Goal: Task Accomplishment & Management: Complete application form

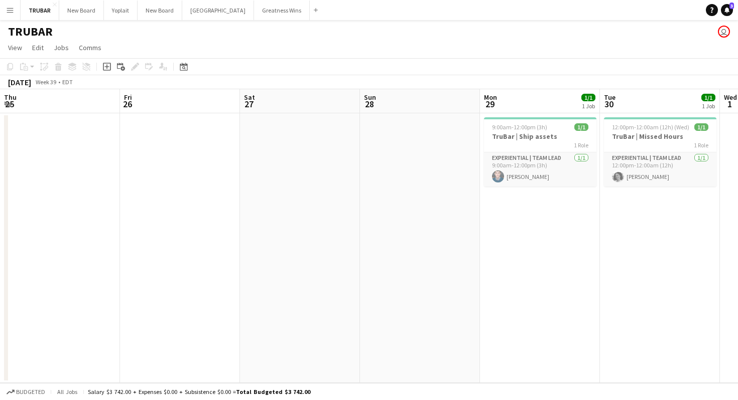
scroll to position [0, 272]
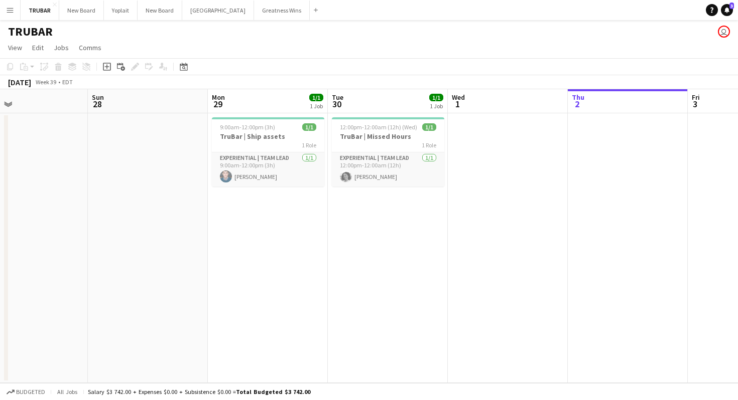
click at [119, 162] on app-date-cell at bounding box center [148, 248] width 120 height 270
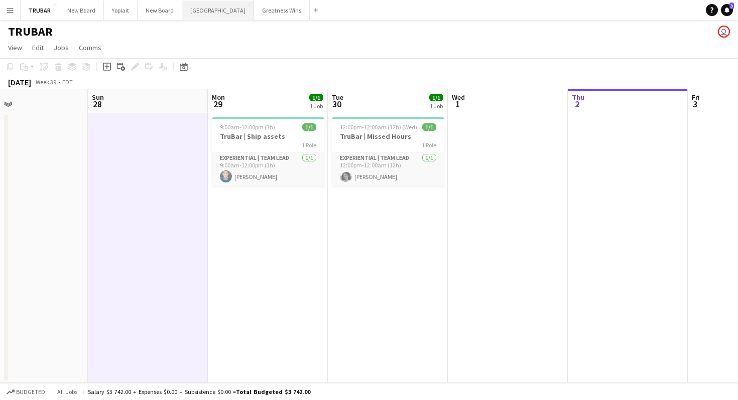
click at [207, 7] on button "[GEOGRAPHIC_DATA]" at bounding box center [218, 11] width 72 height 20
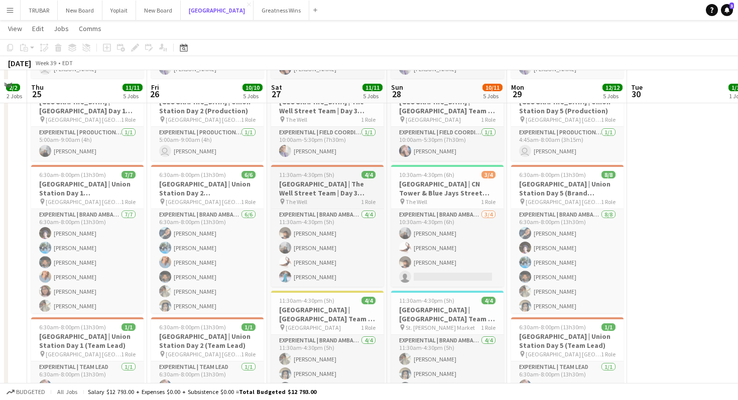
scroll to position [315, 0]
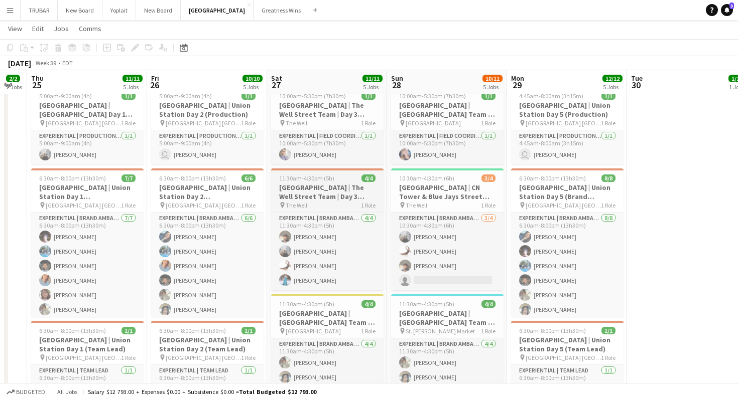
click at [295, 190] on h3 "[GEOGRAPHIC_DATA] | The Well Street Team | Day 3 (Brand Ambassadors)" at bounding box center [327, 192] width 112 height 18
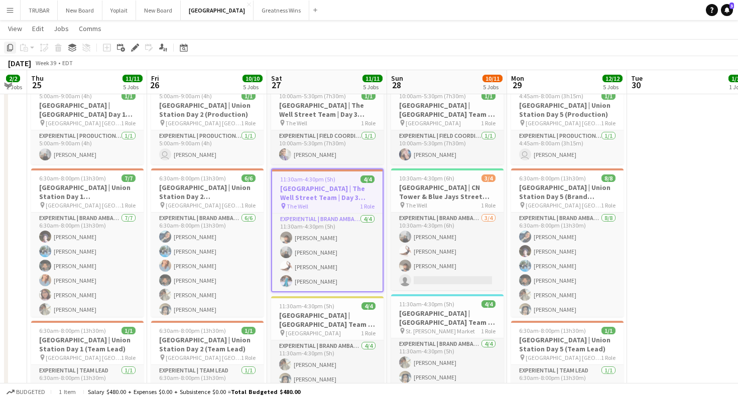
click at [9, 50] on icon "Copy" at bounding box center [10, 48] width 8 height 8
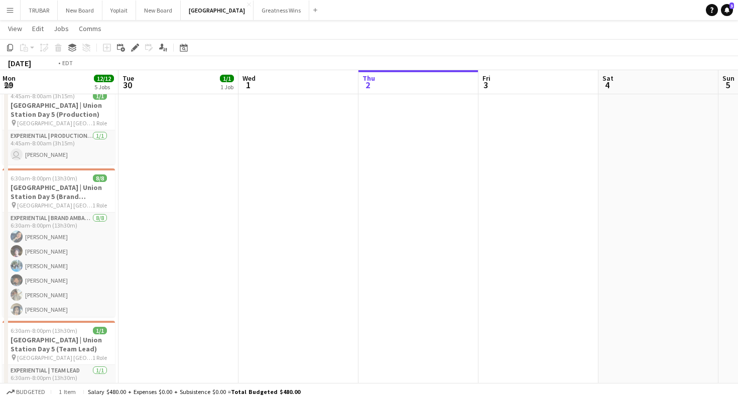
scroll to position [0, 222]
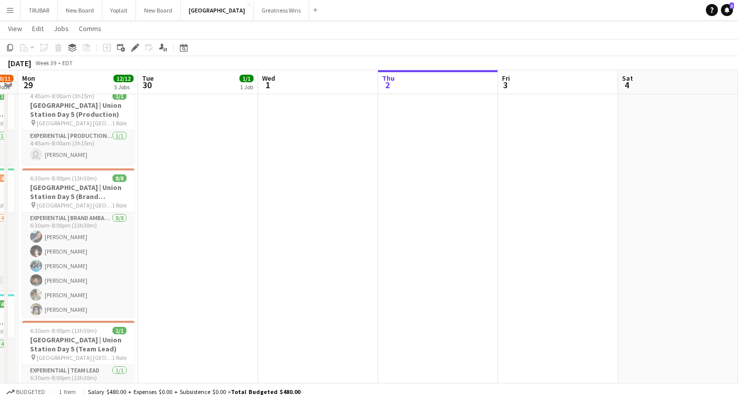
click at [419, 202] on app-date-cell at bounding box center [438, 220] width 120 height 440
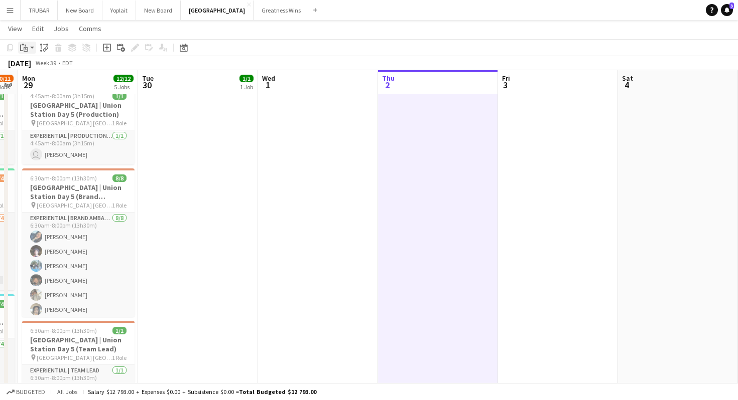
click at [21, 46] on icon at bounding box center [21, 48] width 3 height 7
click at [48, 65] on link "Paste Command V" at bounding box center [66, 66] width 79 height 9
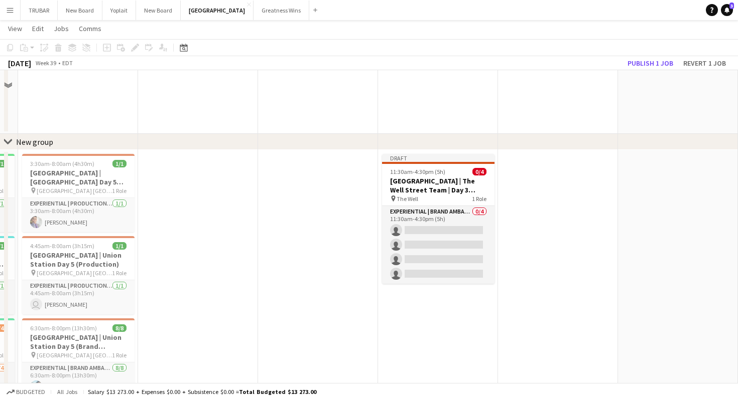
scroll to position [197, 0]
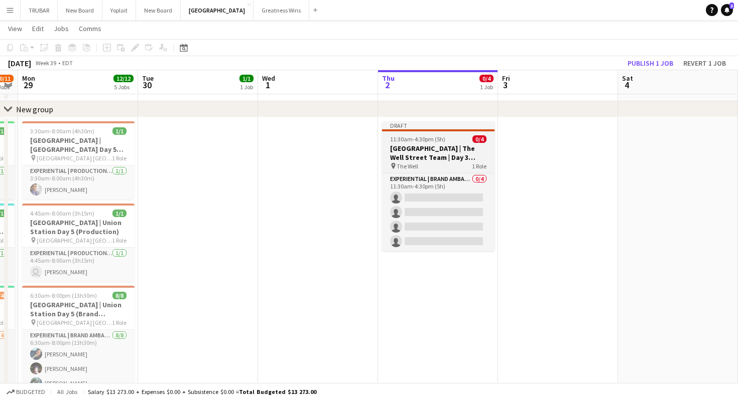
click at [425, 165] on div "pin The Well 1 Role" at bounding box center [438, 166] width 112 height 8
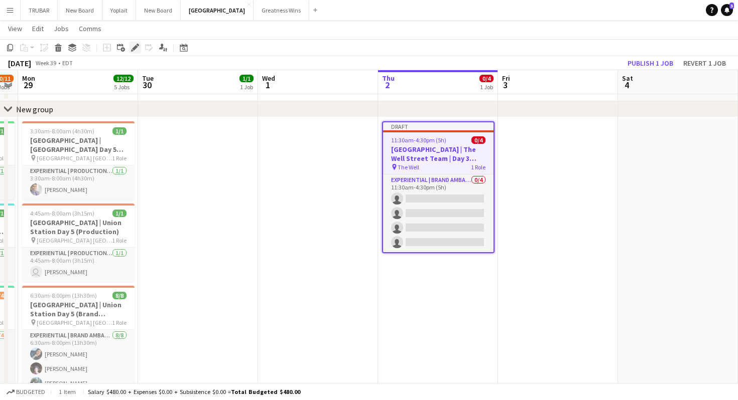
click at [136, 48] on icon at bounding box center [135, 48] width 6 height 6
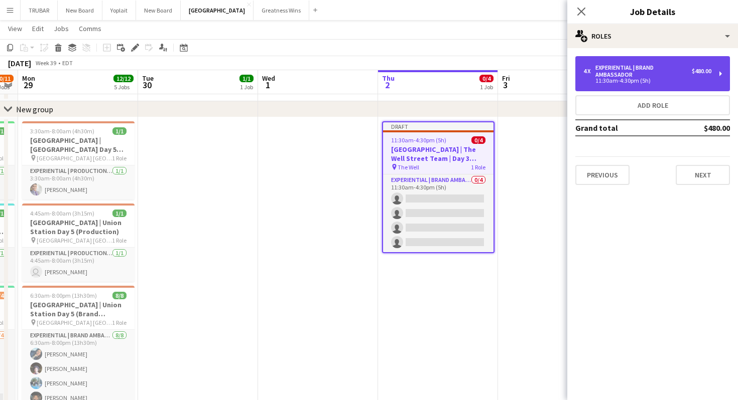
click at [638, 81] on div "11:30am-4:30pm (5h)" at bounding box center [647, 80] width 128 height 5
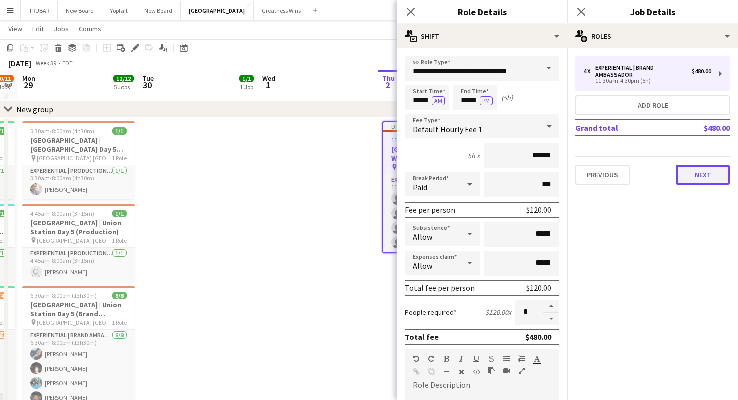
click at [696, 178] on button "Next" at bounding box center [702, 175] width 54 height 20
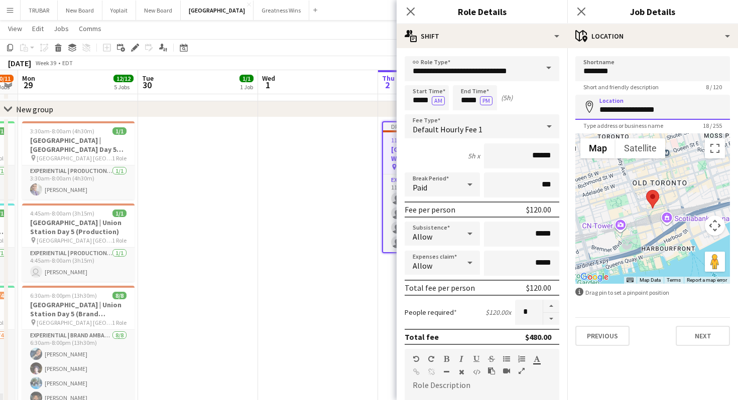
drag, startPoint x: 673, startPoint y: 108, endPoint x: 571, endPoint y: 101, distance: 102.7
click at [572, 101] on form "**********" at bounding box center [652, 201] width 171 height 290
type input "**********"
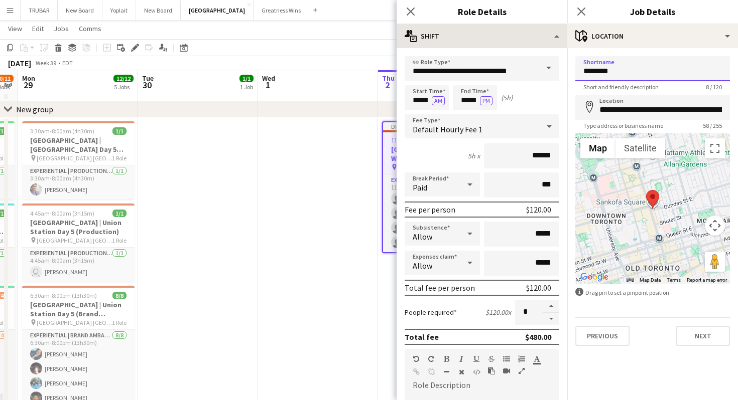
drag, startPoint x: 623, startPoint y: 64, endPoint x: 502, endPoint y: 43, distance: 122.7
click at [509, 44] on body "Menu Boards Boards Boards All jobs Status Workforce Workforce My Workforce Recr…" at bounding box center [369, 188] width 738 height 771
drag, startPoint x: 615, startPoint y: 74, endPoint x: 506, endPoint y: 64, distance: 109.4
click at [513, 64] on body "Menu Boards Boards Boards All jobs Status Workforce Workforce My Workforce Recr…" at bounding box center [369, 188] width 738 height 771
type input "**********"
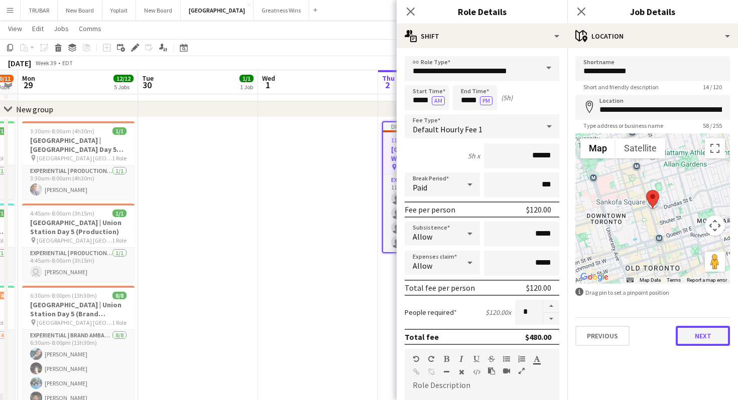
click at [689, 335] on button "Next" at bounding box center [702, 336] width 54 height 20
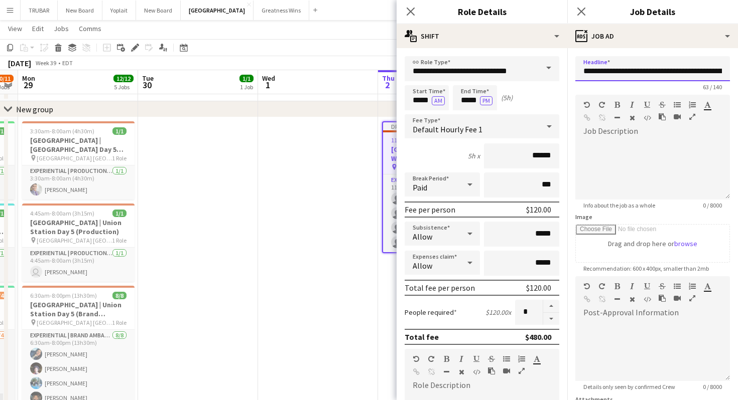
drag, startPoint x: 626, startPoint y: 72, endPoint x: 734, endPoint y: 78, distance: 107.5
click at [734, 78] on form "**********" at bounding box center [652, 272] width 171 height 432
drag, startPoint x: 723, startPoint y: 73, endPoint x: 620, endPoint y: 71, distance: 102.4
click at [620, 71] on input "**********" at bounding box center [652, 68] width 155 height 25
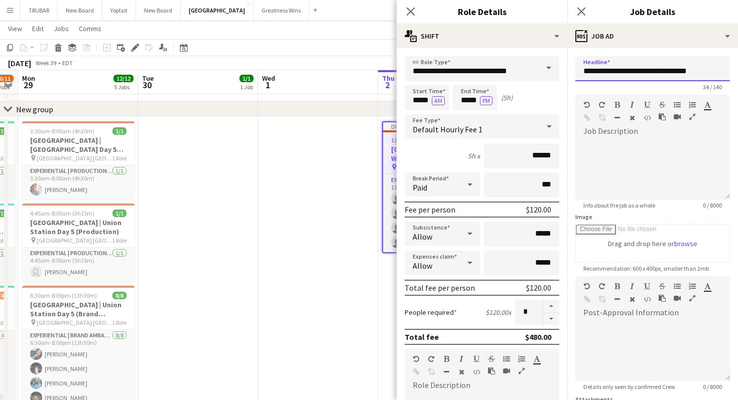
scroll to position [0, 0]
drag, startPoint x: 708, startPoint y: 73, endPoint x: 628, endPoint y: 72, distance: 79.8
click at [628, 72] on input "**********" at bounding box center [652, 68] width 155 height 25
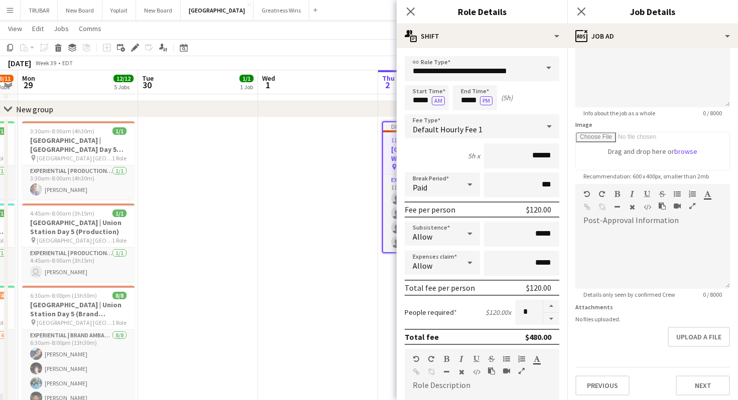
scroll to position [95, 0]
type input "**********"
click at [705, 382] on button "Next" at bounding box center [702, 383] width 54 height 20
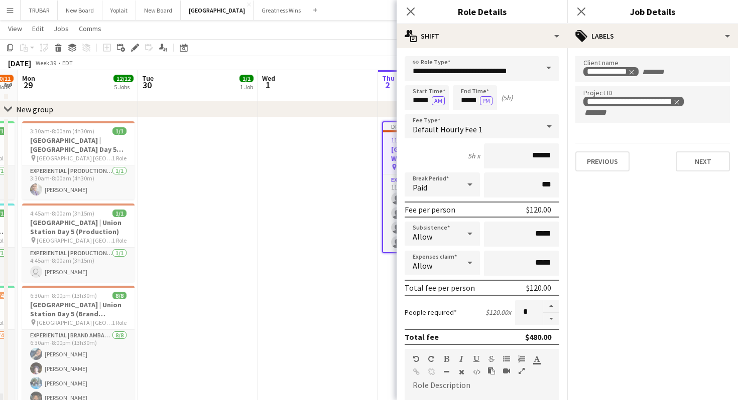
scroll to position [0, 0]
click at [701, 154] on button "Next" at bounding box center [702, 162] width 54 height 20
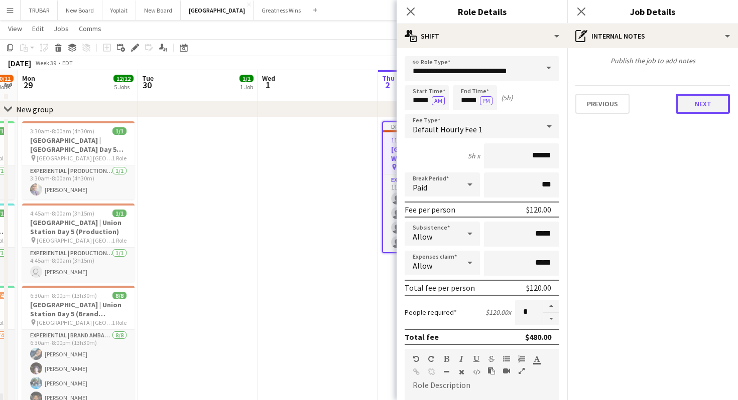
click at [693, 106] on button "Next" at bounding box center [702, 104] width 54 height 20
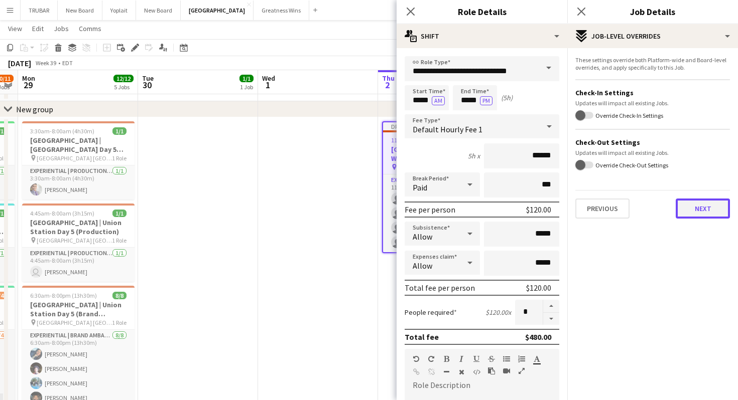
click at [688, 205] on button "Next" at bounding box center [702, 209] width 54 height 20
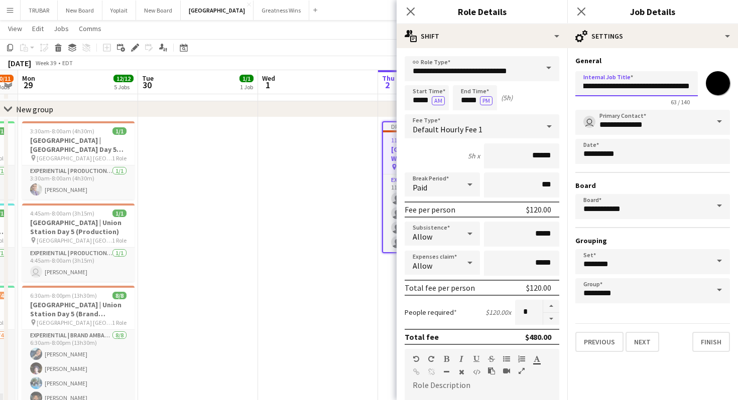
scroll to position [0, 105]
drag, startPoint x: 626, startPoint y: 86, endPoint x: 735, endPoint y: 100, distance: 109.9
click at [735, 100] on form "**********" at bounding box center [652, 204] width 171 height 296
type input "**********"
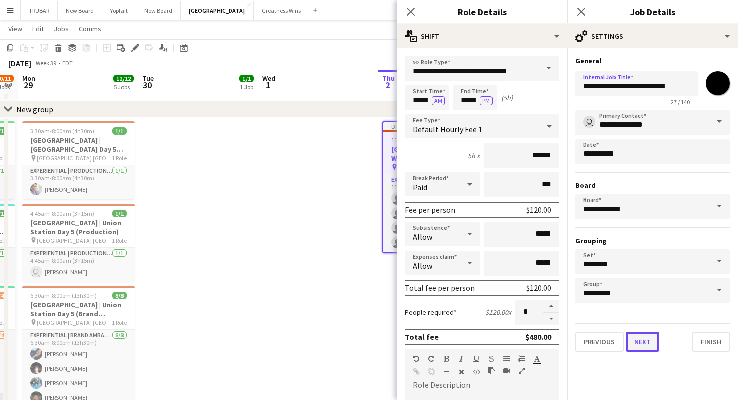
click at [647, 343] on button "Next" at bounding box center [642, 342] width 34 height 20
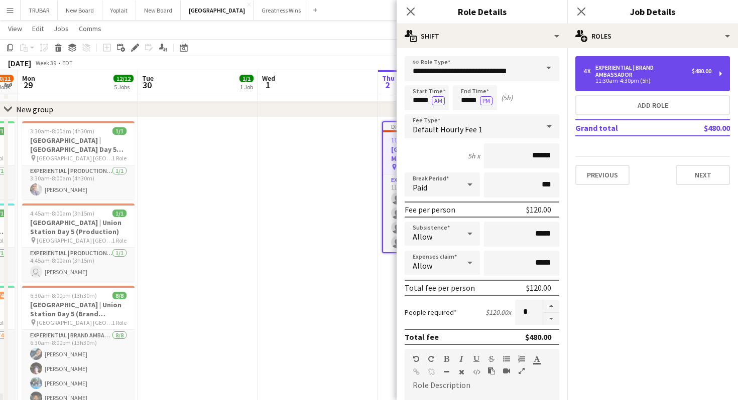
click at [640, 74] on div "Experiential | Brand Ambassador" at bounding box center [643, 71] width 96 height 14
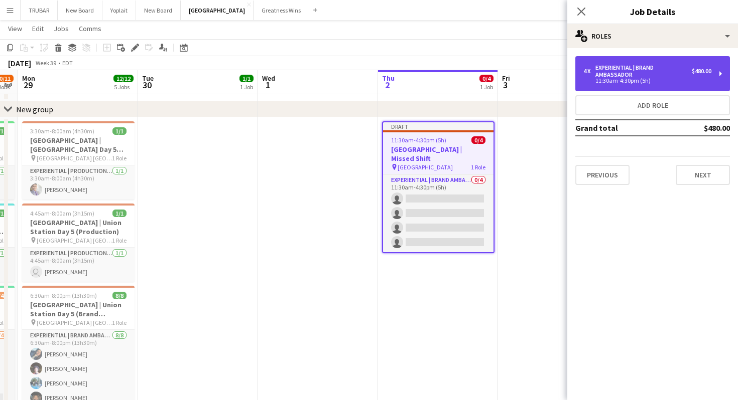
click at [626, 73] on div "Experiential | Brand Ambassador" at bounding box center [643, 71] width 96 height 14
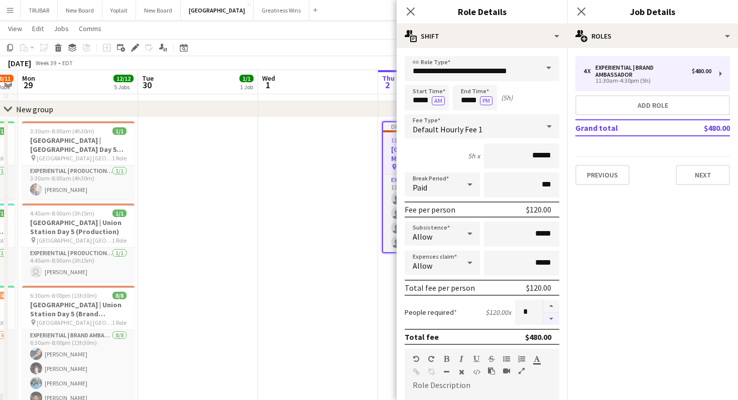
click at [551, 319] on button "button" at bounding box center [551, 319] width 16 height 13
type input "*"
click at [695, 176] on button "Next" at bounding box center [702, 175] width 54 height 20
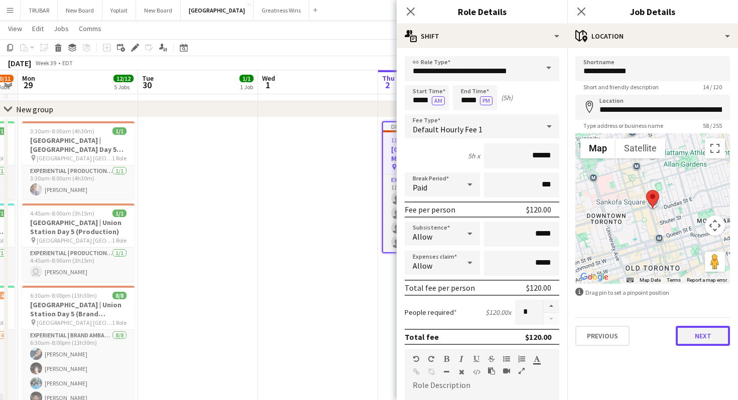
click at [701, 332] on button "Next" at bounding box center [702, 336] width 54 height 20
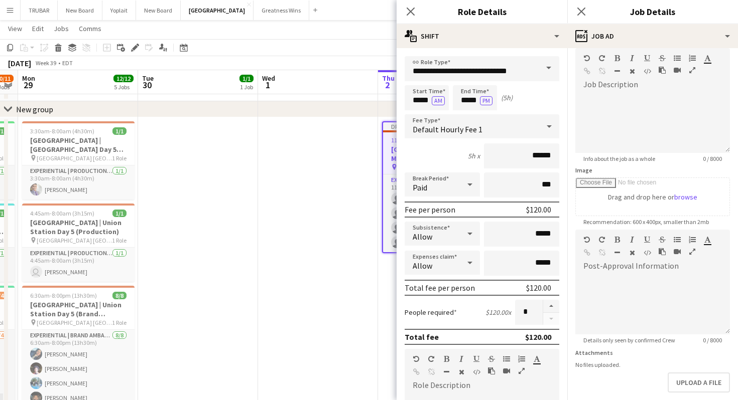
scroll to position [95, 0]
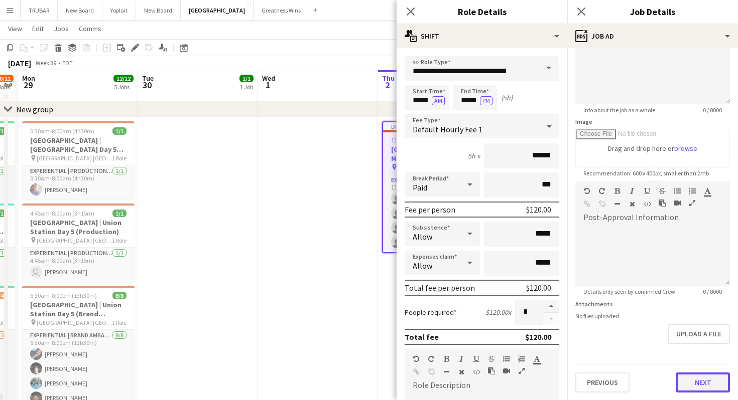
click at [700, 389] on button "Next" at bounding box center [702, 383] width 54 height 20
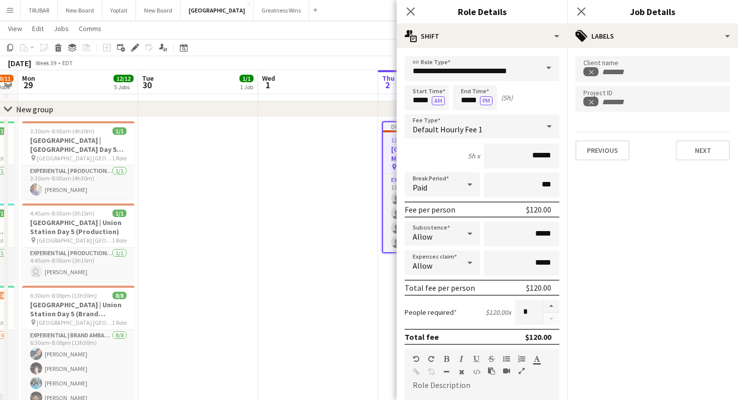
scroll to position [0, 0]
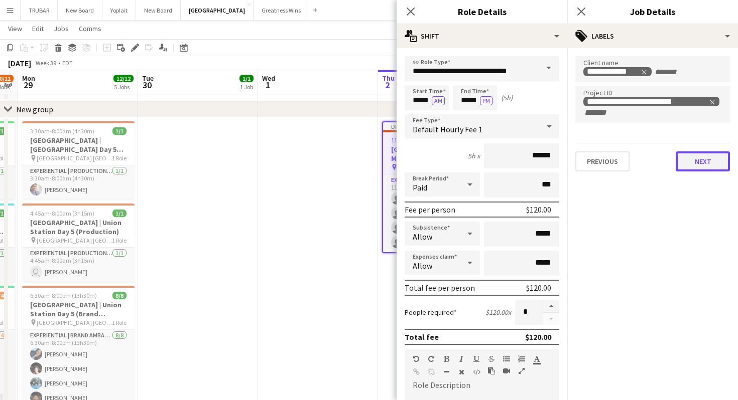
click at [698, 162] on button "Next" at bounding box center [702, 162] width 54 height 20
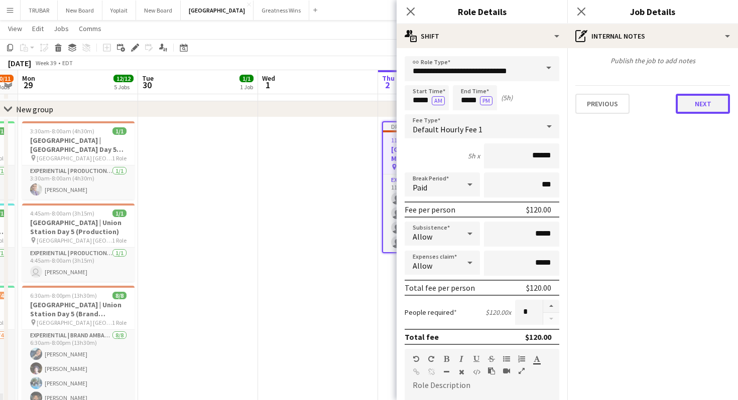
click at [687, 97] on button "Next" at bounding box center [702, 104] width 54 height 20
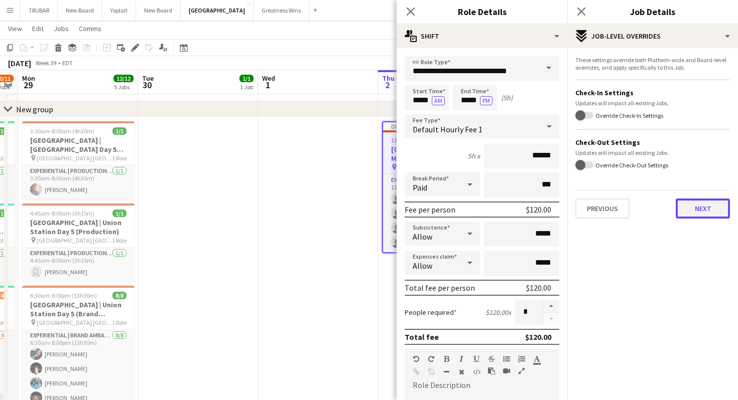
click at [690, 209] on button "Next" at bounding box center [702, 209] width 54 height 20
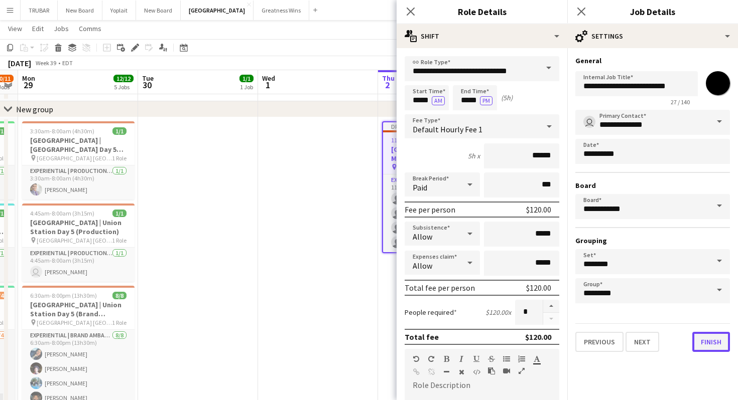
click at [699, 344] on button "Finish" at bounding box center [711, 342] width 38 height 20
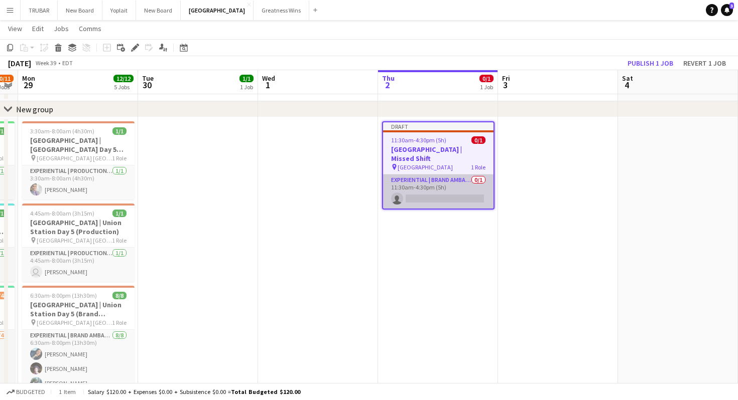
click at [439, 186] on app-card-role "Experiential | Brand Ambassador 0/1 11:30am-4:30pm (5h) single-neutral-actions" at bounding box center [438, 192] width 110 height 34
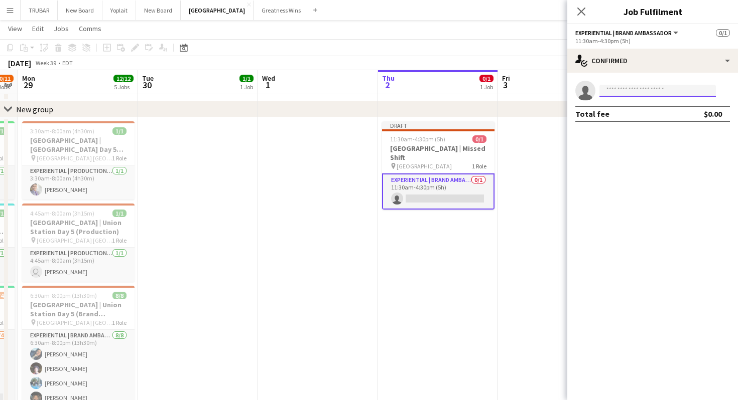
click at [645, 91] on input at bounding box center [657, 91] width 116 height 12
type input "*"
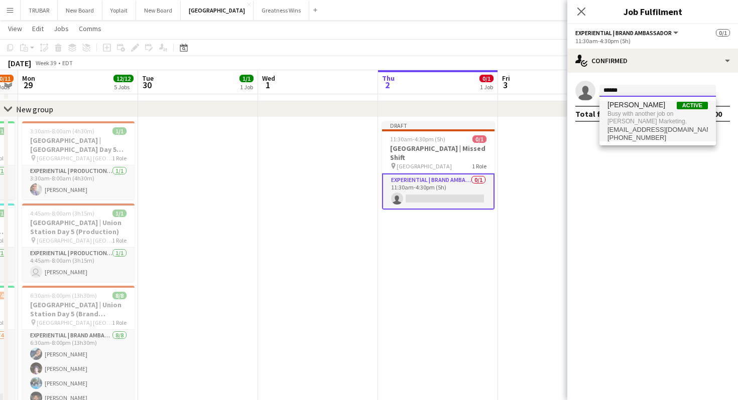
type input "******"
click at [644, 117] on span "Busy with another job on [PERSON_NAME] Marketing." at bounding box center [657, 117] width 100 height 17
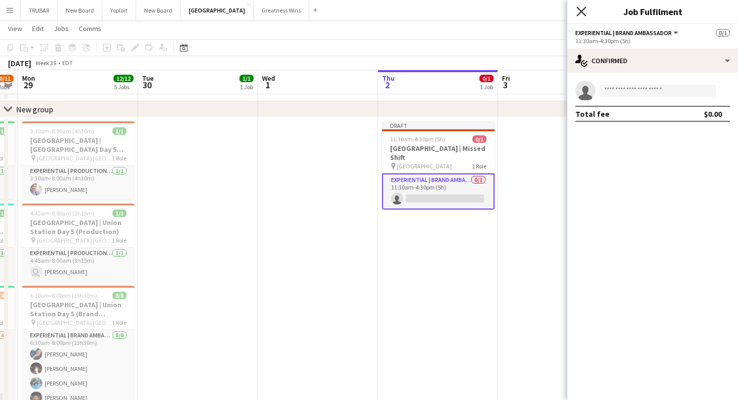
click at [579, 16] on icon "Close pop-in" at bounding box center [581, 12] width 10 height 10
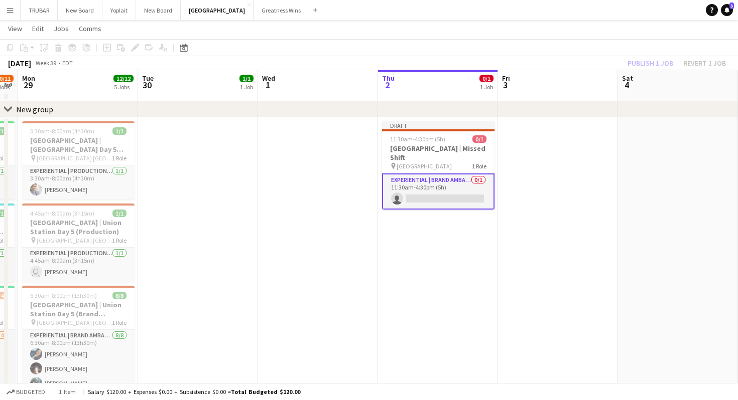
click at [448, 188] on app-card-role "Experiential | Brand Ambassador 0/1 11:30am-4:30pm (5h) single-neutral-actions" at bounding box center [438, 192] width 112 height 36
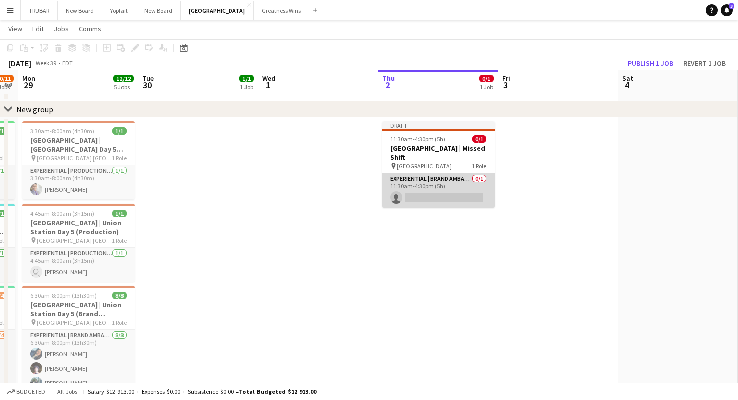
click at [448, 190] on app-card-role "Experiential | Brand Ambassador 0/1 11:30am-4:30pm (5h) single-neutral-actions" at bounding box center [438, 191] width 112 height 34
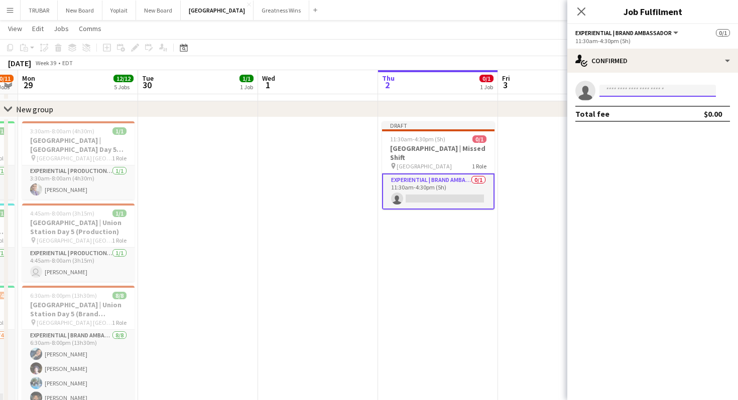
click at [644, 89] on input at bounding box center [657, 91] width 116 height 12
type input "*"
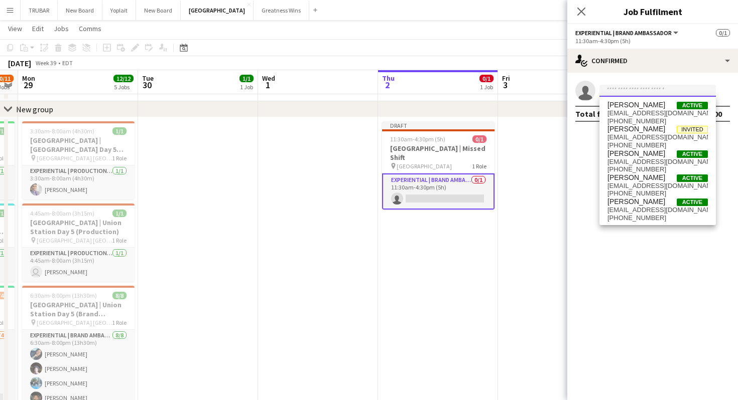
click at [628, 92] on input at bounding box center [657, 91] width 116 height 12
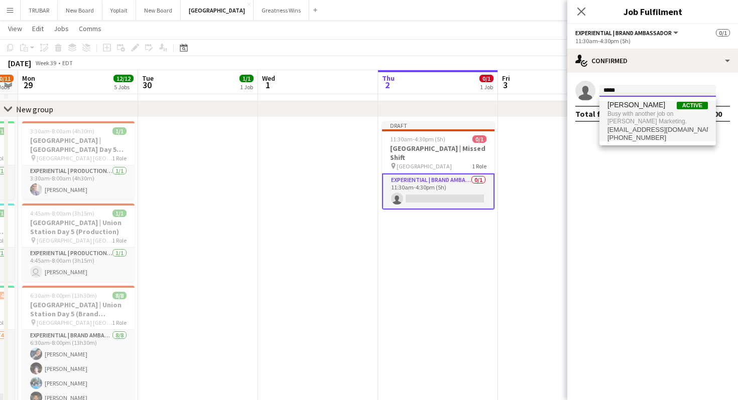
type input "*****"
click at [625, 118] on span "Busy with another job on [PERSON_NAME] Marketing." at bounding box center [657, 117] width 100 height 17
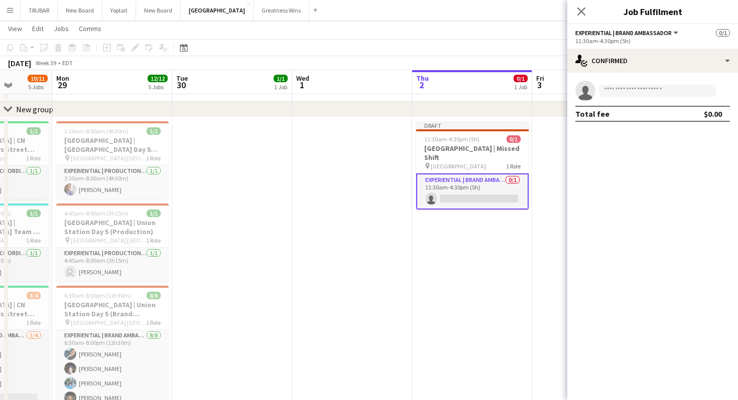
drag, startPoint x: 429, startPoint y: 146, endPoint x: 450, endPoint y: 151, distance: 21.8
click at [450, 151] on app-calendar-viewport "Fri 26 10/10 5 Jobs Sat 27 11/11 5 Jobs Sun 28 10/11 5 Jobs Mon 29 12/12 5 Jobs…" at bounding box center [369, 199] width 738 height 715
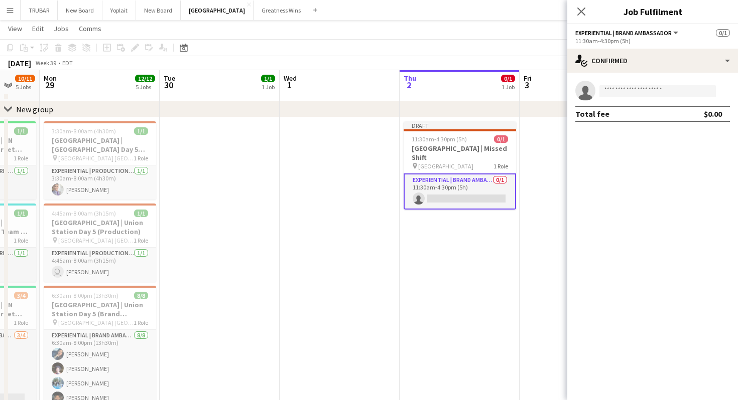
scroll to position [0, 321]
click at [575, 10] on app-icon "Close pop-in" at bounding box center [581, 12] width 15 height 15
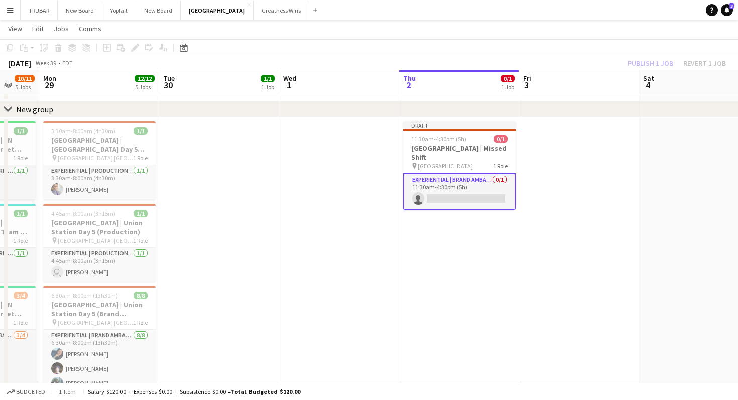
click at [549, 169] on app-date-cell at bounding box center [579, 337] width 120 height 440
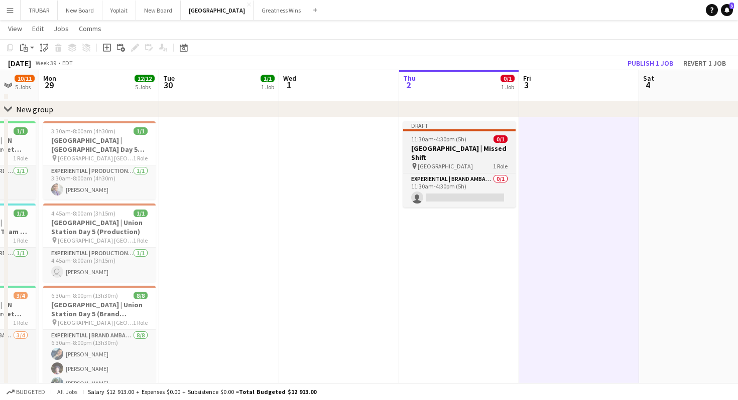
click at [472, 149] on h3 "[GEOGRAPHIC_DATA] | Missed Shift" at bounding box center [459, 153] width 112 height 18
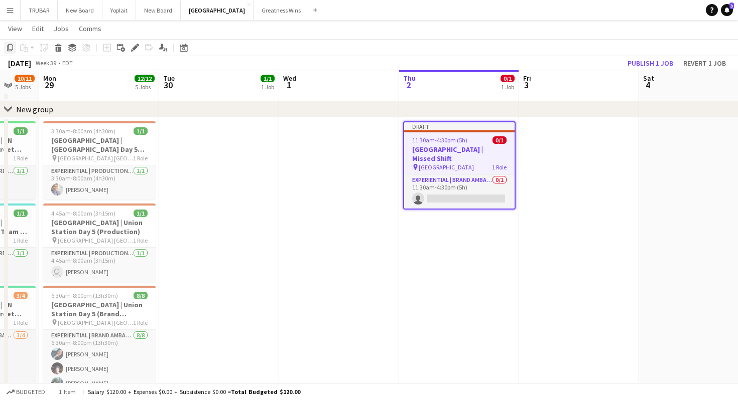
click at [7, 48] on icon "Copy" at bounding box center [10, 48] width 8 height 8
click at [538, 162] on app-date-cell at bounding box center [579, 337] width 120 height 440
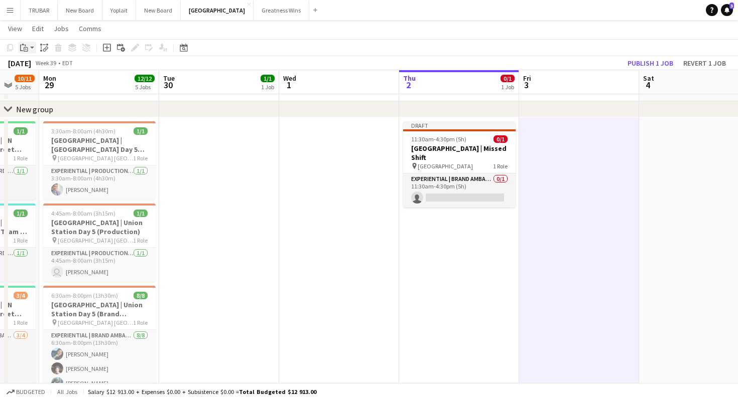
click at [23, 47] on icon "Paste" at bounding box center [24, 48] width 8 height 8
click at [35, 65] on link "Paste Command V" at bounding box center [66, 66] width 79 height 9
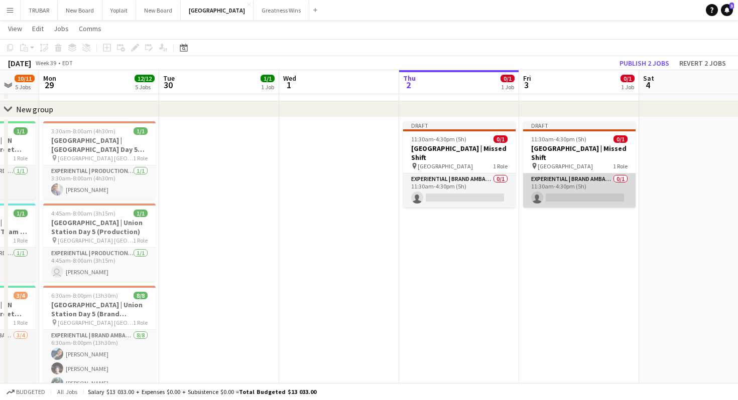
click at [582, 186] on app-card-role "Experiential | Brand Ambassador 0/1 11:30am-4:30pm (5h) single-neutral-actions" at bounding box center [579, 191] width 112 height 34
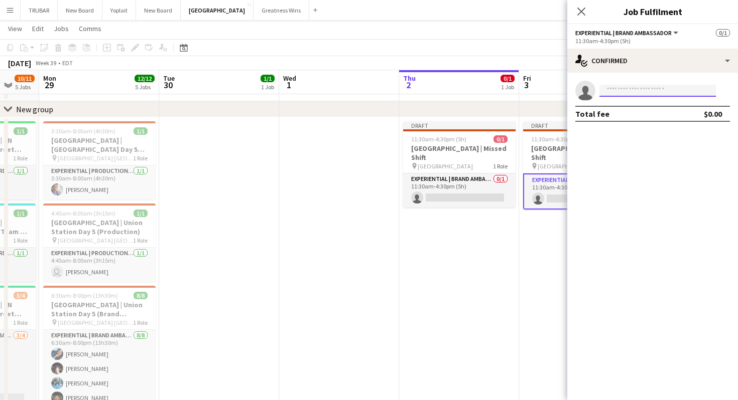
click at [642, 93] on input at bounding box center [657, 91] width 116 height 12
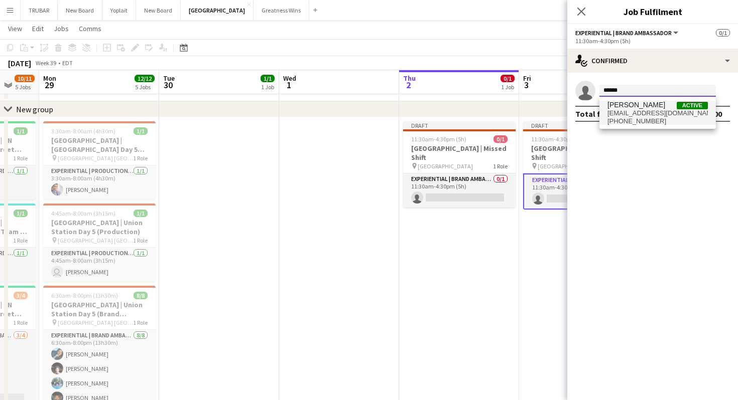
type input "******"
click at [638, 109] on span "[PERSON_NAME]" at bounding box center [636, 105] width 58 height 9
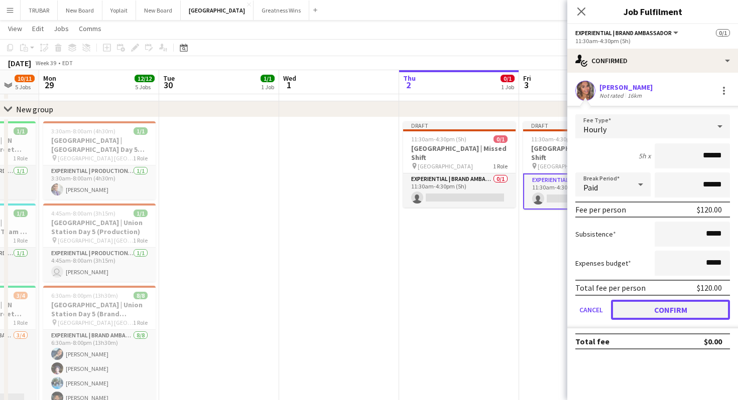
click at [637, 310] on button "Confirm" at bounding box center [670, 310] width 119 height 20
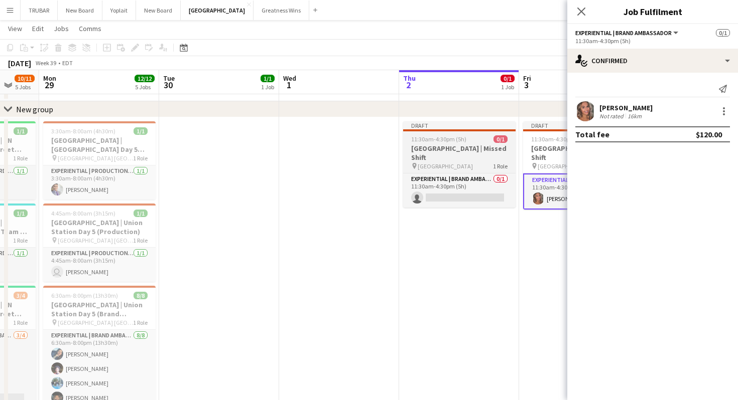
click at [483, 150] on h3 "[GEOGRAPHIC_DATA] | Missed Shift" at bounding box center [459, 153] width 112 height 18
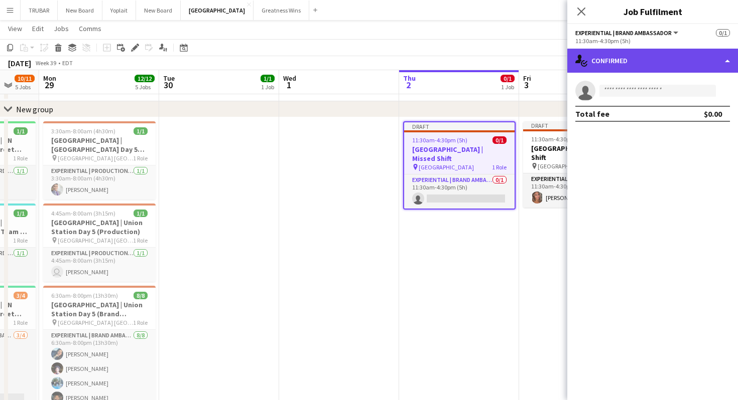
click at [724, 57] on div "single-neutral-actions-check-2 Confirmed" at bounding box center [652, 61] width 171 height 24
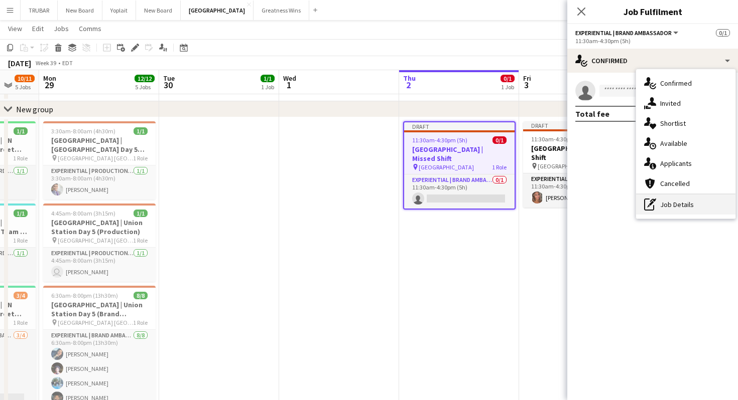
click at [670, 202] on div "pen-write Job Details" at bounding box center [685, 205] width 99 height 20
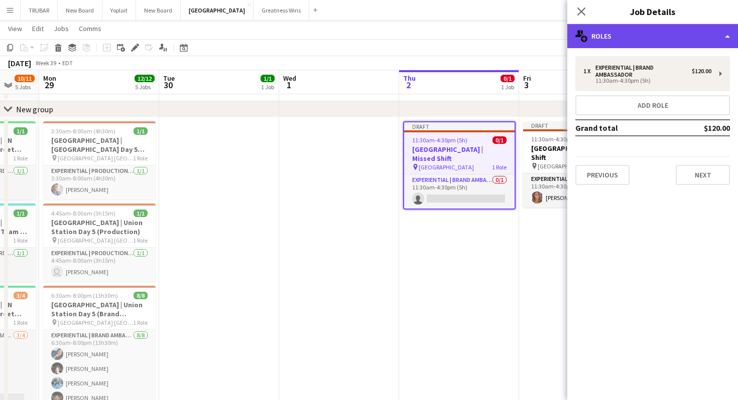
click at [723, 38] on div "multiple-users-add Roles" at bounding box center [652, 36] width 171 height 24
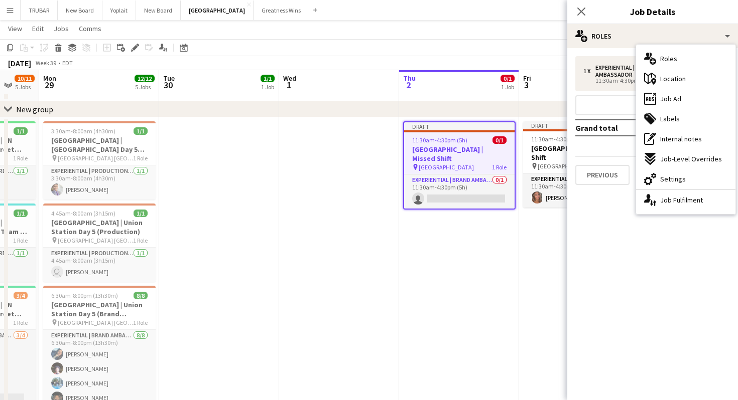
click at [628, 203] on mat-expansion-panel "pencil3 General details 1 x Experiential | Brand Ambassador $120.00 11:30am-4:3…" at bounding box center [652, 224] width 171 height 352
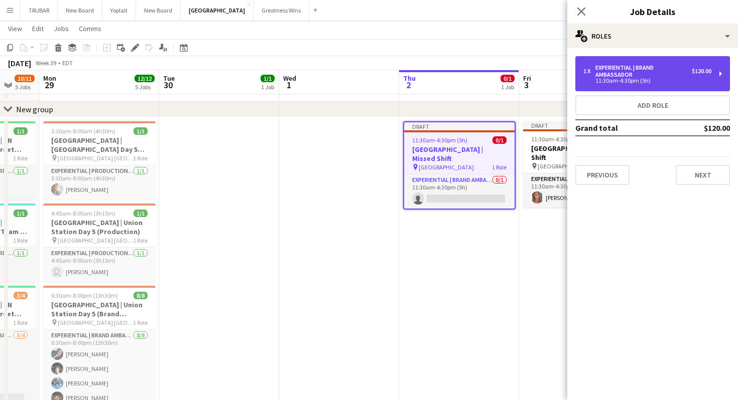
click at [706, 73] on div "$120.00" at bounding box center [702, 71] width 20 height 7
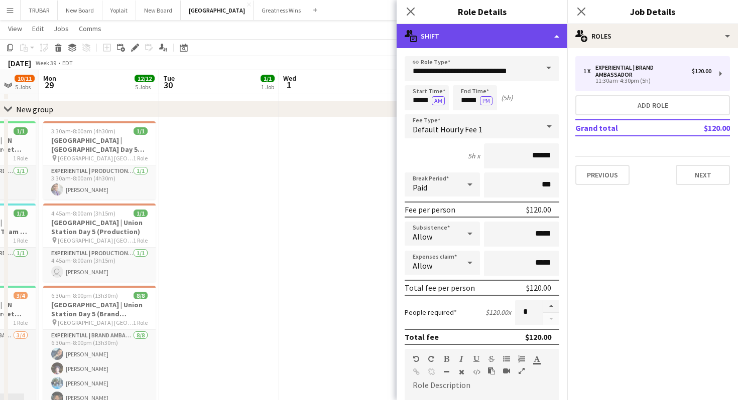
click at [439, 34] on div "multiple-actions-text Shift" at bounding box center [481, 36] width 171 height 24
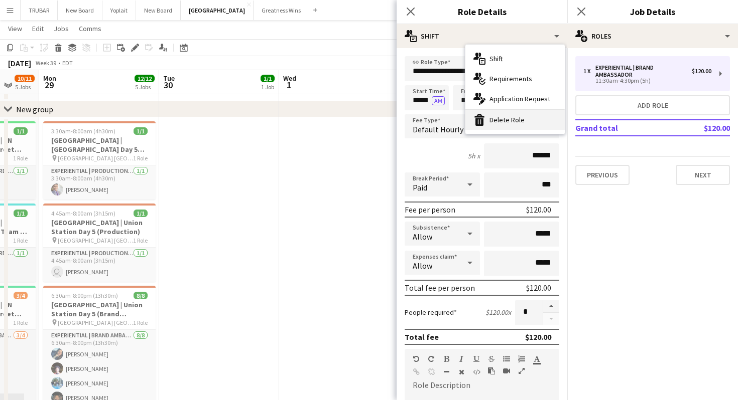
click at [496, 121] on div "bin-2 Delete Role" at bounding box center [514, 120] width 99 height 20
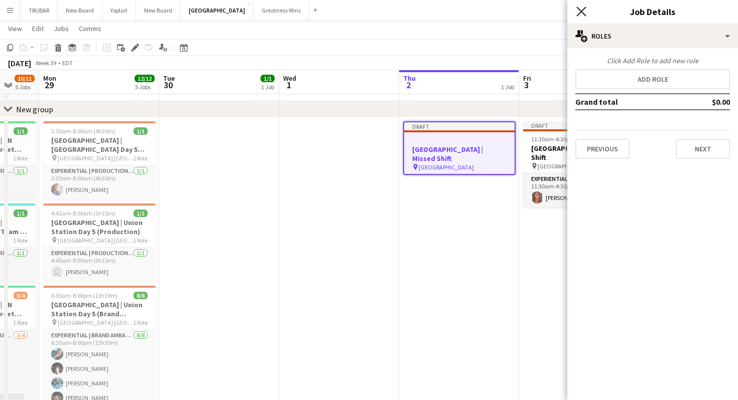
click at [586, 12] on icon "Close pop-in" at bounding box center [581, 12] width 10 height 10
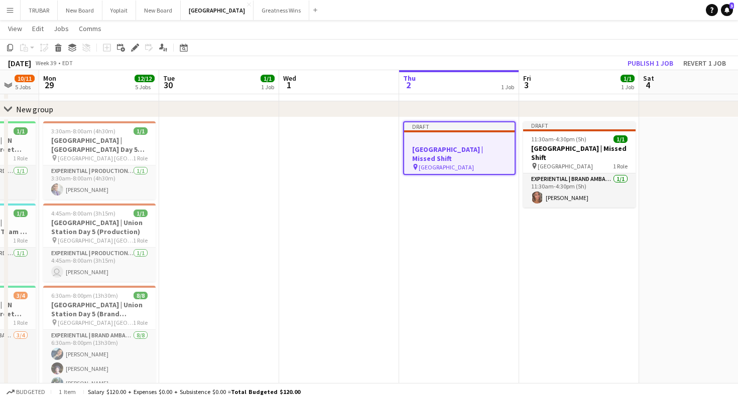
click at [448, 140] on div at bounding box center [459, 141] width 110 height 8
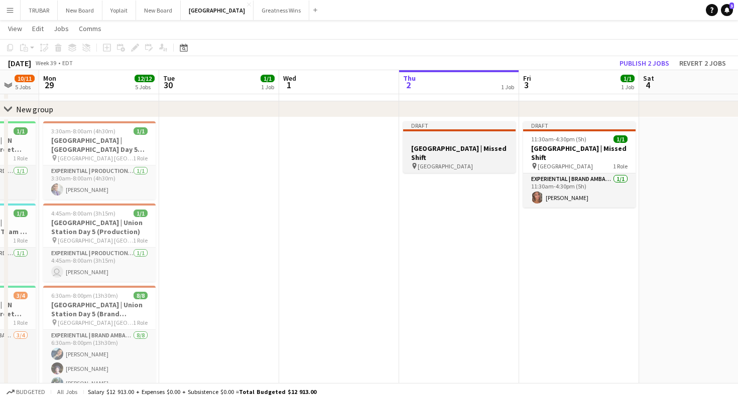
click at [448, 140] on div at bounding box center [459, 139] width 112 height 8
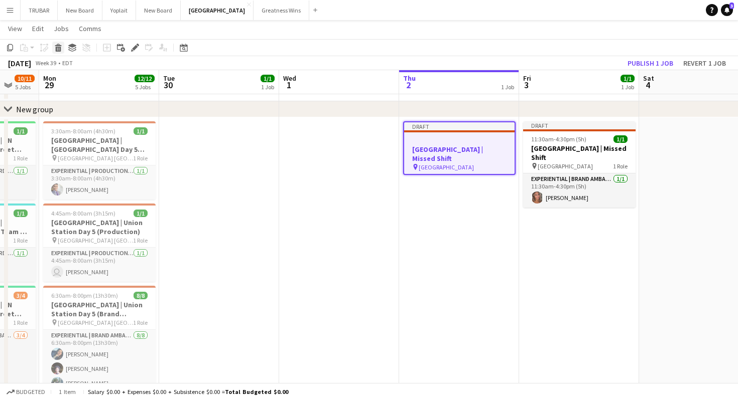
click at [59, 46] on icon "Delete" at bounding box center [58, 48] width 8 height 8
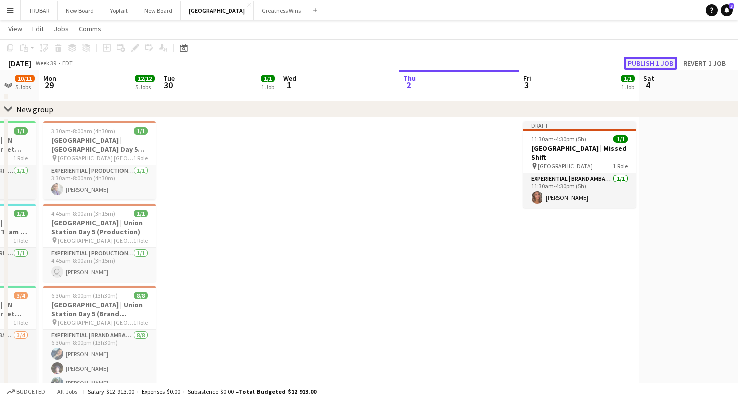
click at [647, 62] on button "Publish 1 job" at bounding box center [650, 63] width 54 height 13
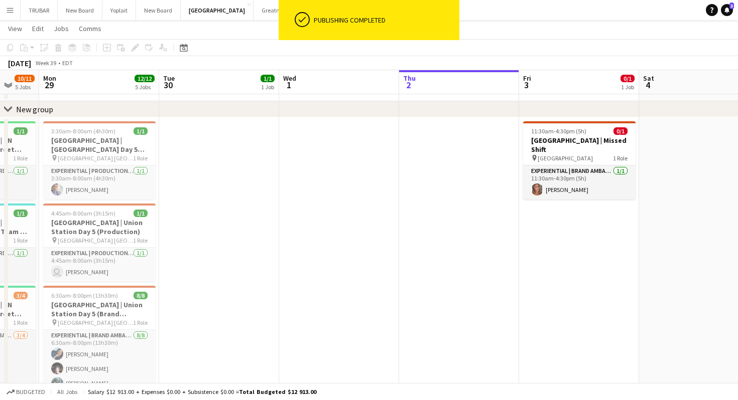
click at [558, 216] on app-date-cell "11:30am-4:30pm (5h) 0/1 [GEOGRAPHIC_DATA] | Missed Shift pin [GEOGRAPHIC_DATA] …" at bounding box center [579, 337] width 120 height 440
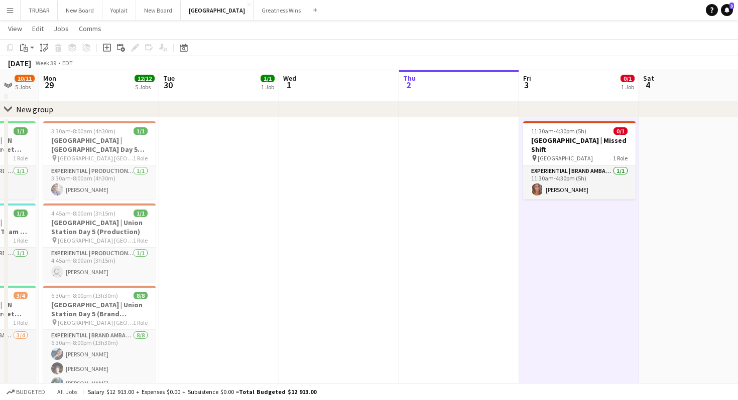
click at [303, 47] on app-toolbar "Copy Paste Paste Command V Paste with crew Command Shift V Paste linked Job [GE…" at bounding box center [369, 47] width 738 height 17
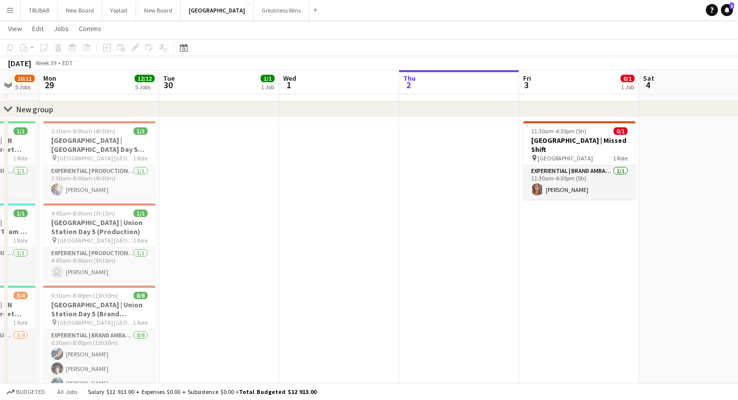
click at [374, 55] on app-toolbar "Copy Paste Paste Command V Paste with crew Command Shift V Paste linked Job [GE…" at bounding box center [369, 47] width 738 height 17
